Goal: Task Accomplishment & Management: Manage account settings

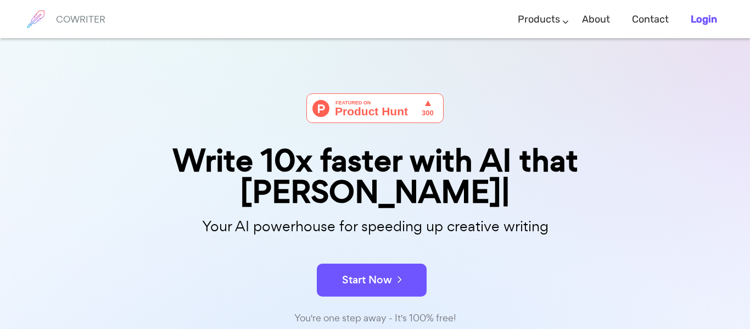
click at [687, 19] on li "Login" at bounding box center [704, 19] width 48 height 32
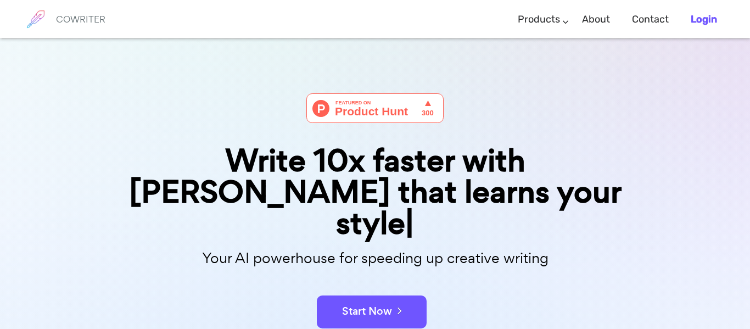
click at [702, 18] on b "Login" at bounding box center [704, 19] width 26 height 12
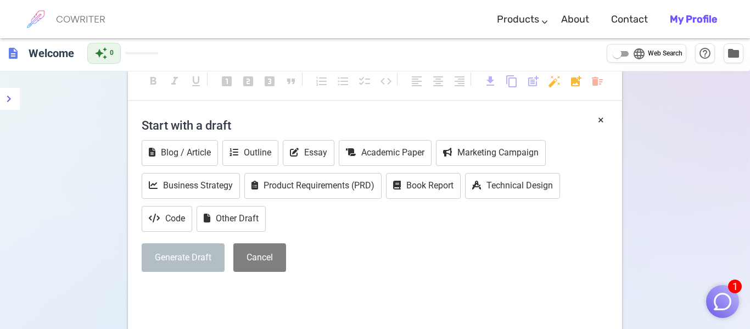
scroll to position [16, 0]
click at [255, 258] on button "Cancel" at bounding box center [259, 257] width 53 height 29
